Goal: Task Accomplishment & Management: Manage account settings

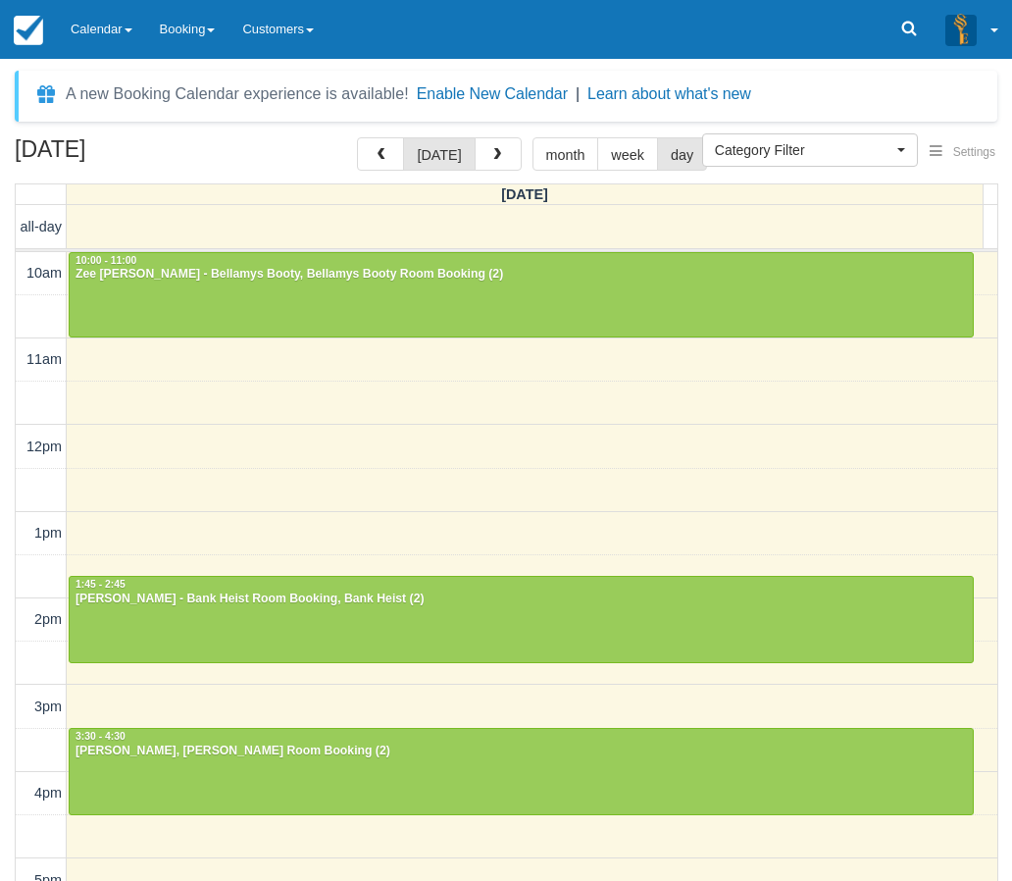
select select
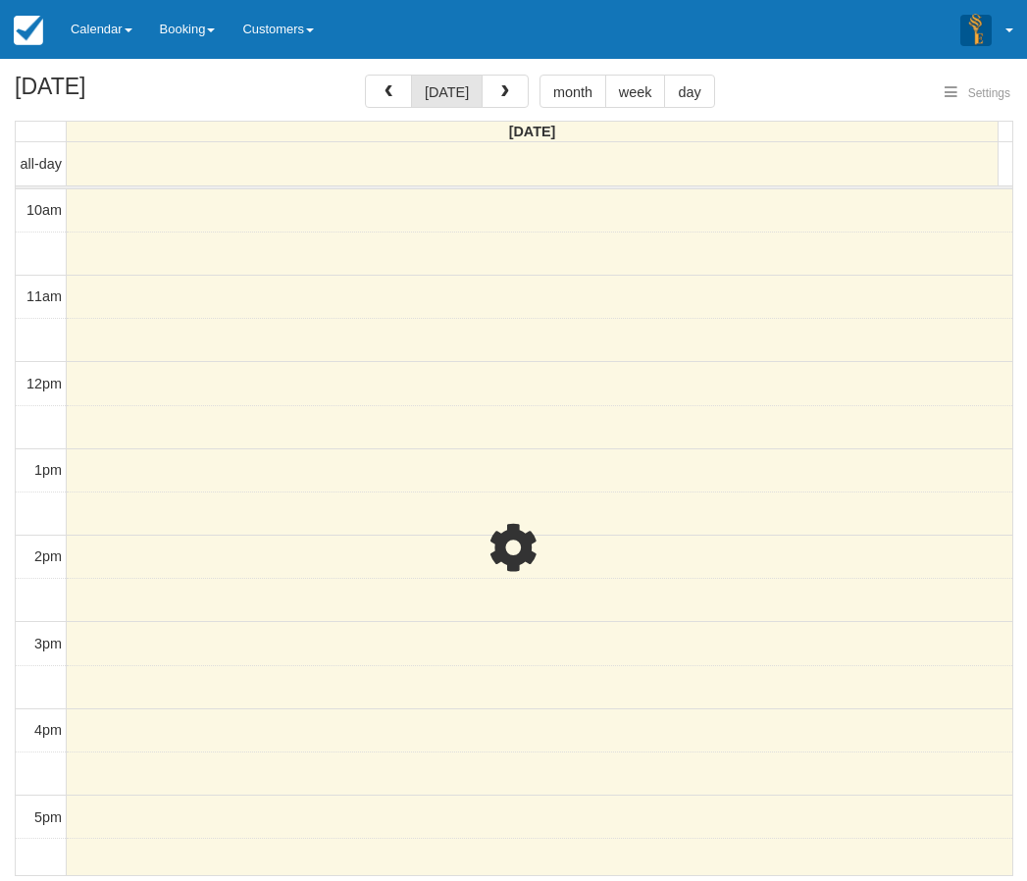
select select
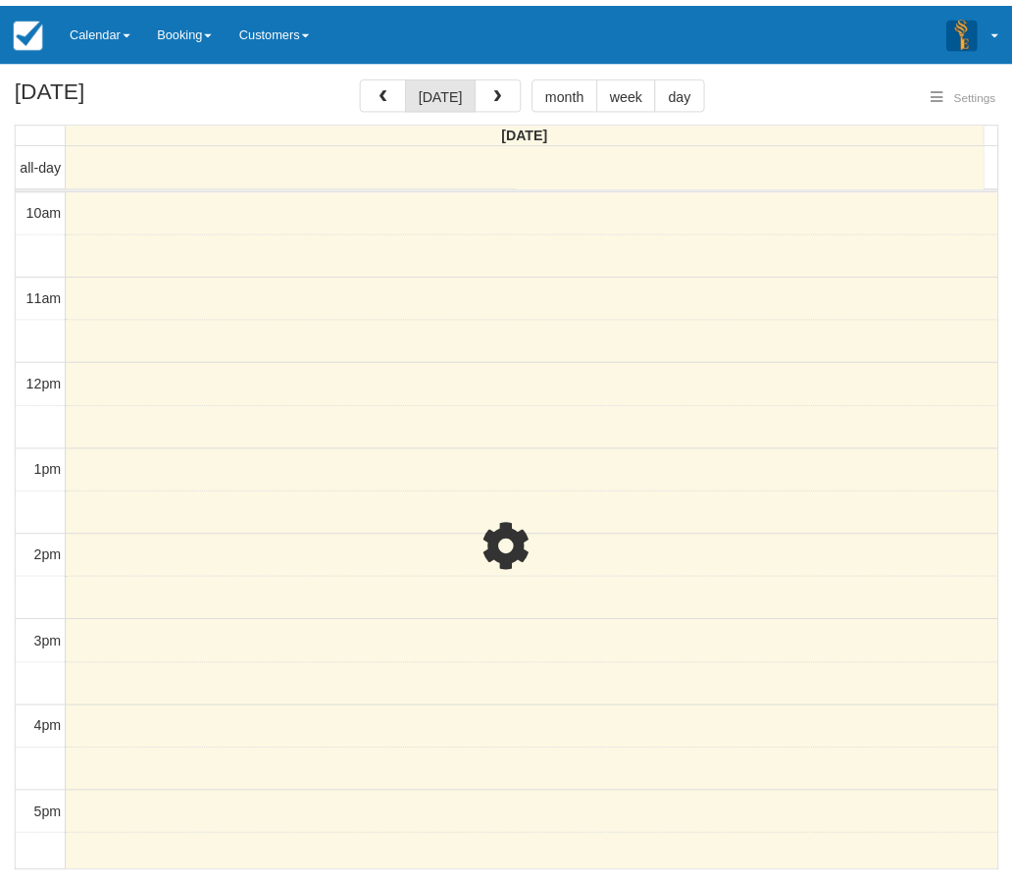
scroll to position [175, 0]
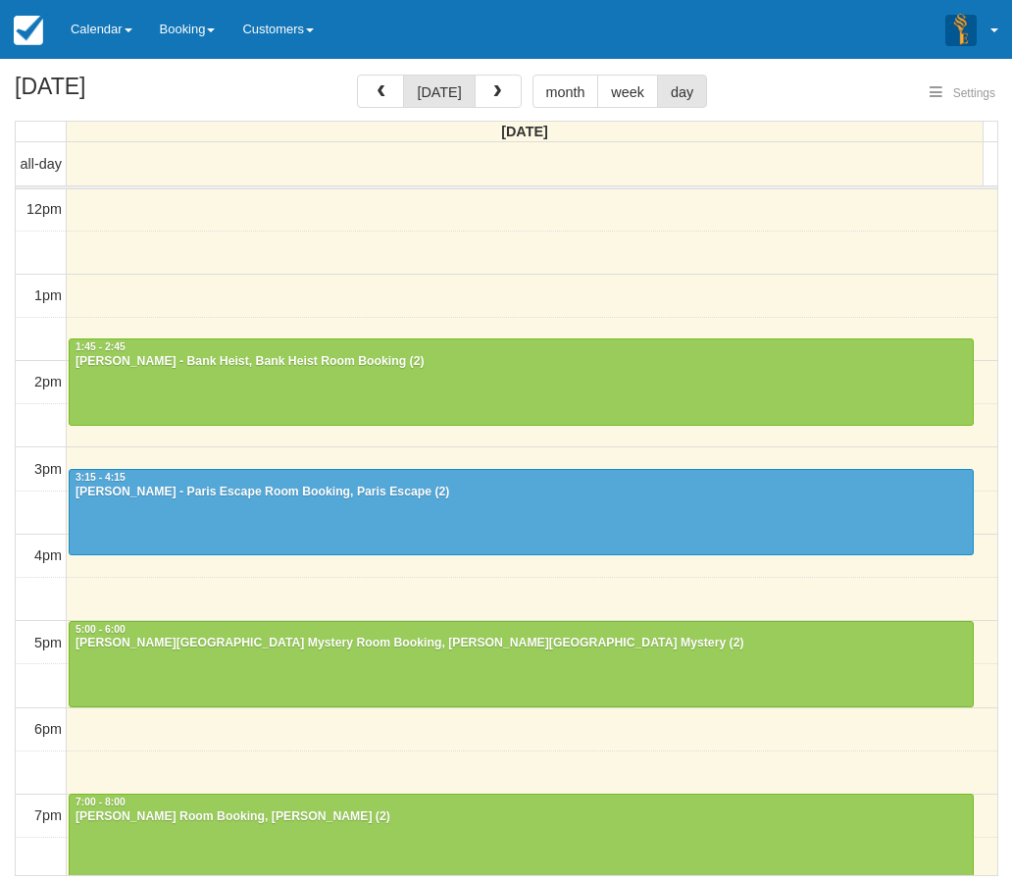
select select
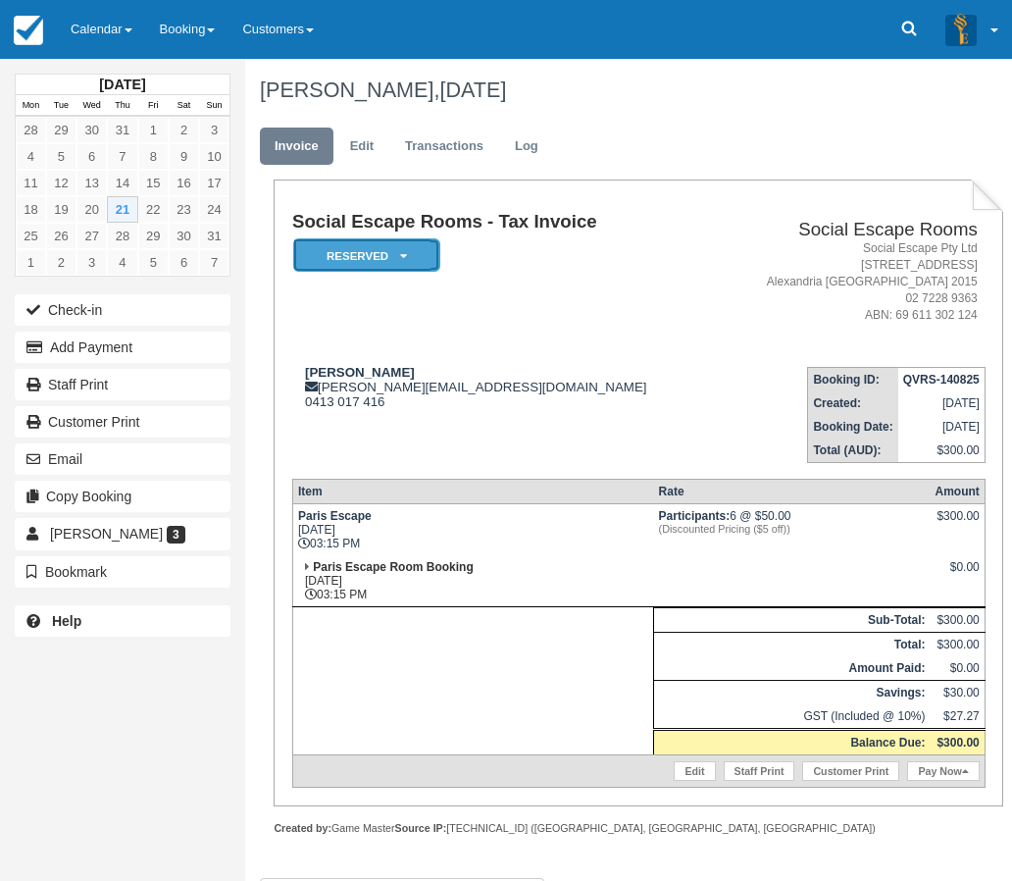
click at [351, 256] on em "Reserved" at bounding box center [366, 255] width 147 height 34
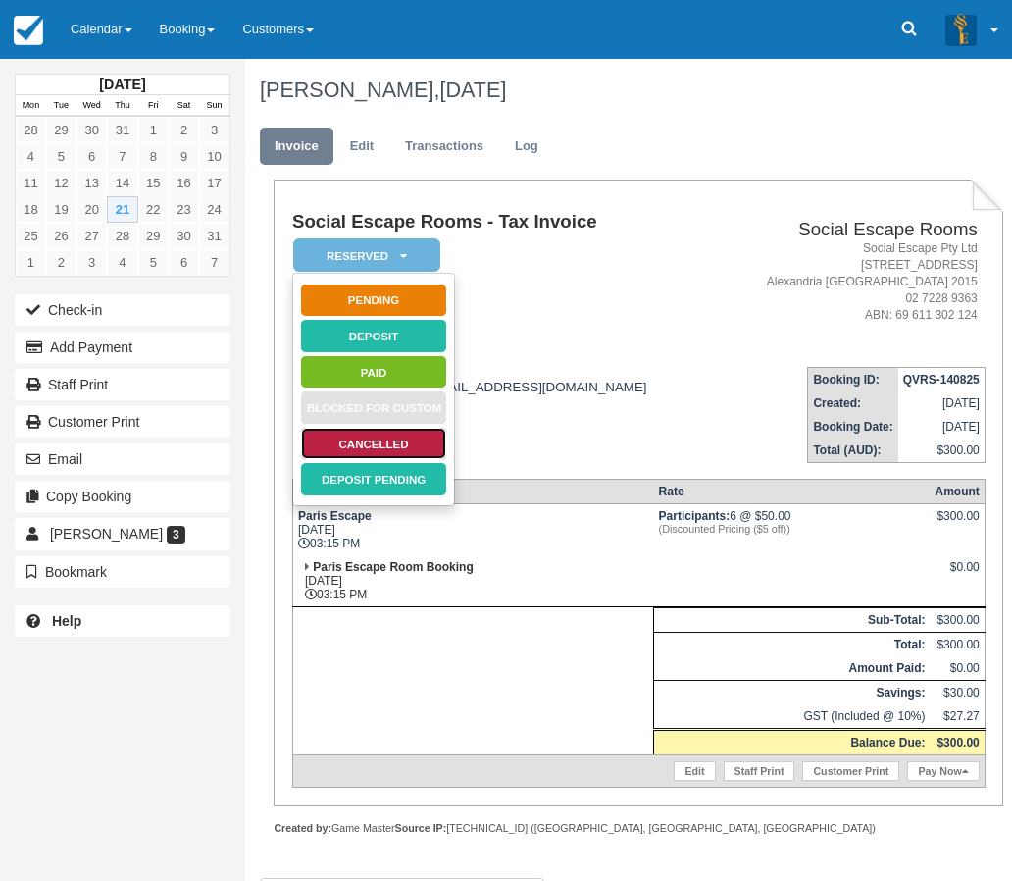
click at [386, 446] on link "Cancelled" at bounding box center [373, 444] width 147 height 34
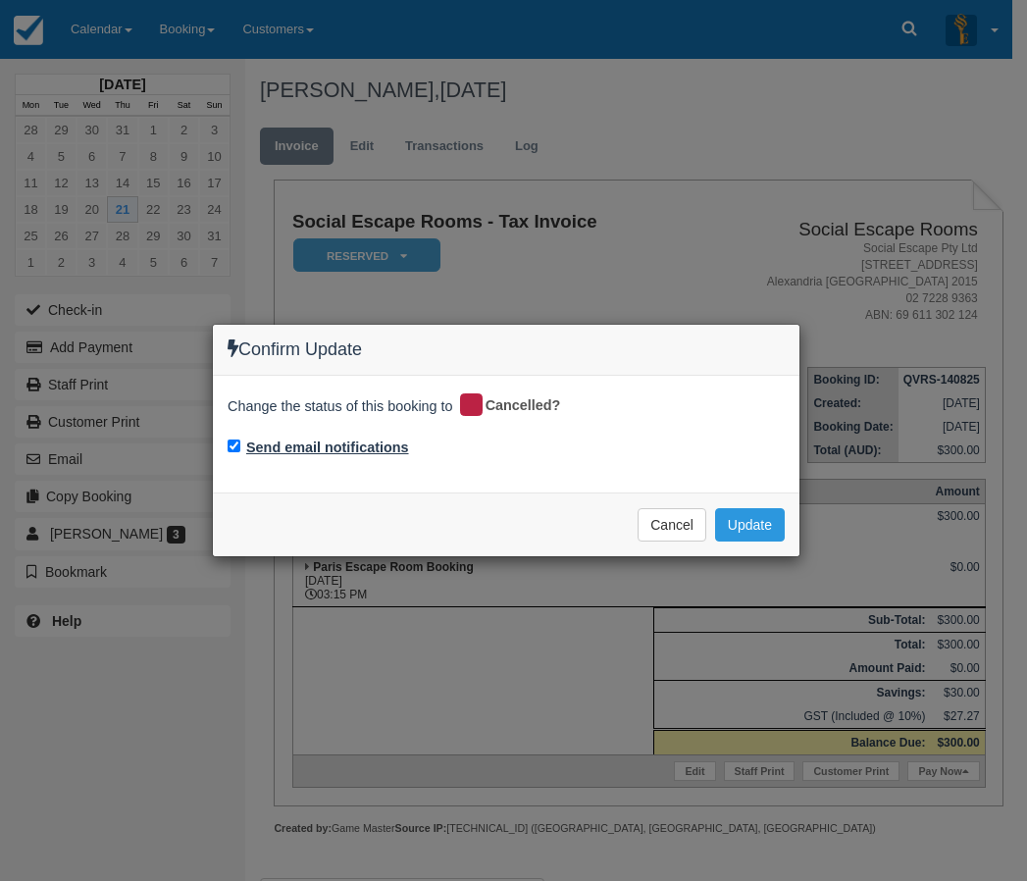
click at [350, 452] on label "Send email notifications" at bounding box center [327, 448] width 163 height 21
click at [240, 452] on input "Send email notifications" at bounding box center [234, 446] width 13 height 13
checkbox input "false"
click at [766, 518] on button "Update" at bounding box center [750, 524] width 70 height 33
